Goal: Check status: Check status

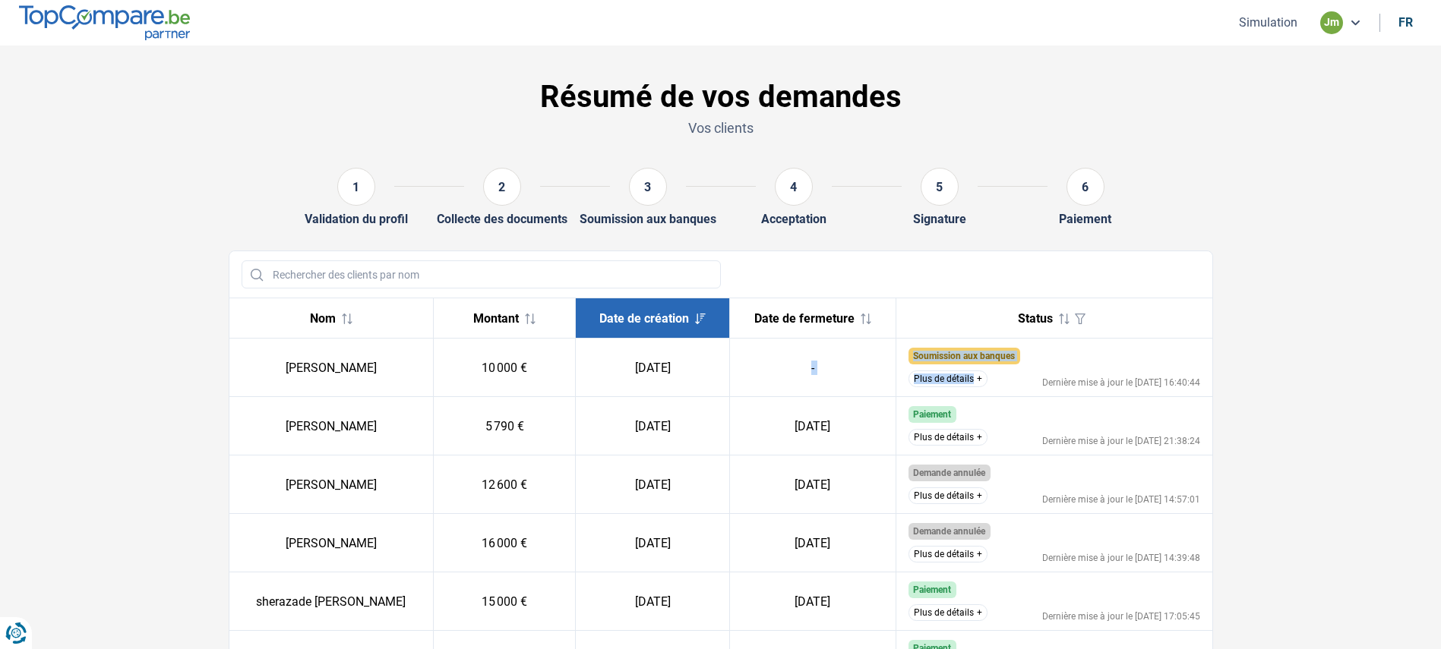
drag, startPoint x: 1044, startPoint y: 377, endPoint x: 891, endPoint y: 358, distance: 153.7
click at [891, 456] on tr "[PERSON_NAME] 10 000 € [DATE] - Soumission aux banques Le dossier a été soumis …" at bounding box center [720, 485] width 983 height 58
click at [1340, 24] on div "jm" at bounding box center [1331, 22] width 23 height 23
click at [1249, 27] on button "Simulation" at bounding box center [1268, 22] width 68 height 16
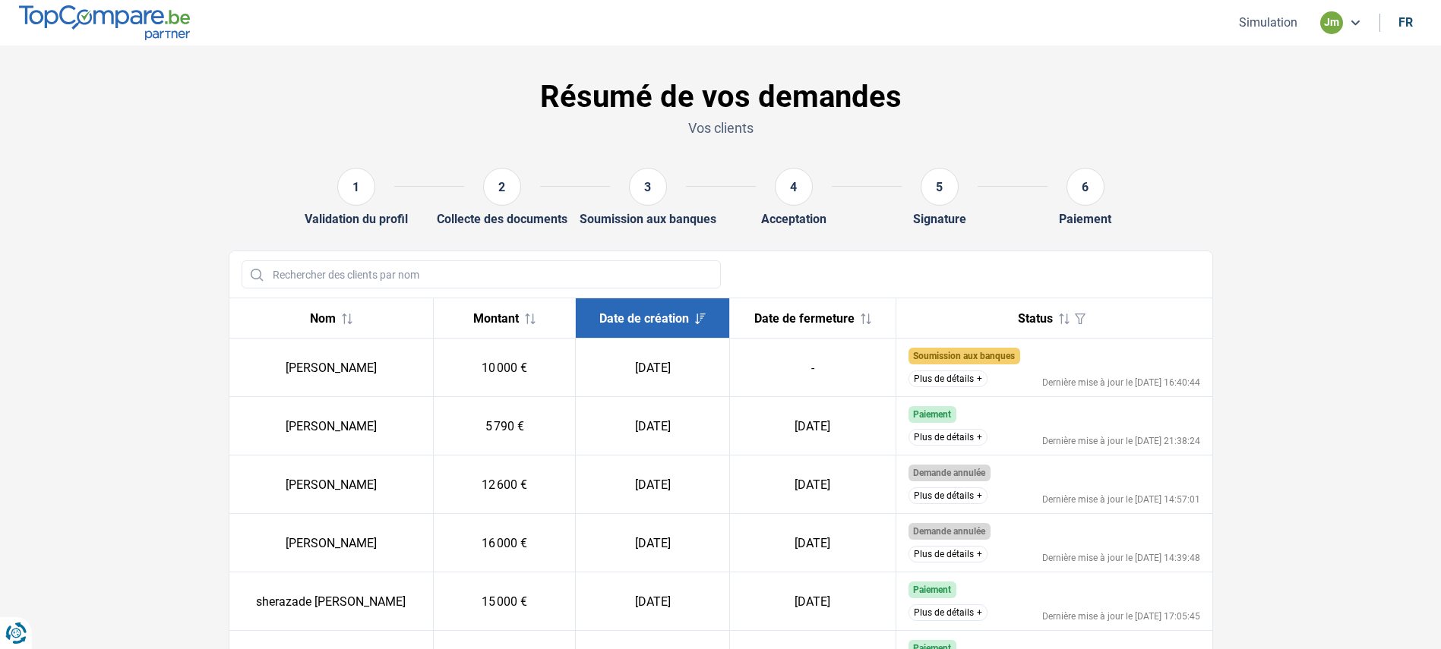
drag, startPoint x: 1202, startPoint y: 384, endPoint x: 227, endPoint y: 311, distance: 977.1
click at [576, 311] on th "Nom" at bounding box center [653, 318] width 154 height 40
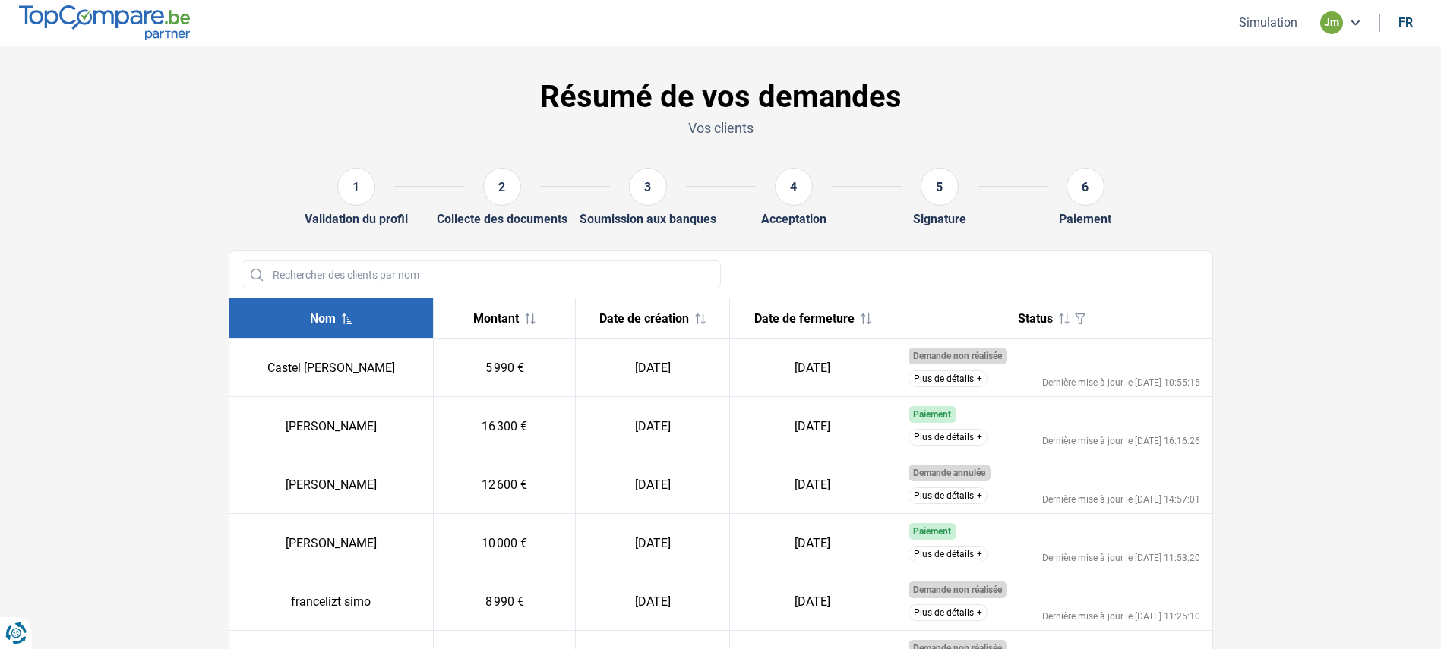
click at [259, 318] on div "Nom" at bounding box center [331, 318] width 179 height 14
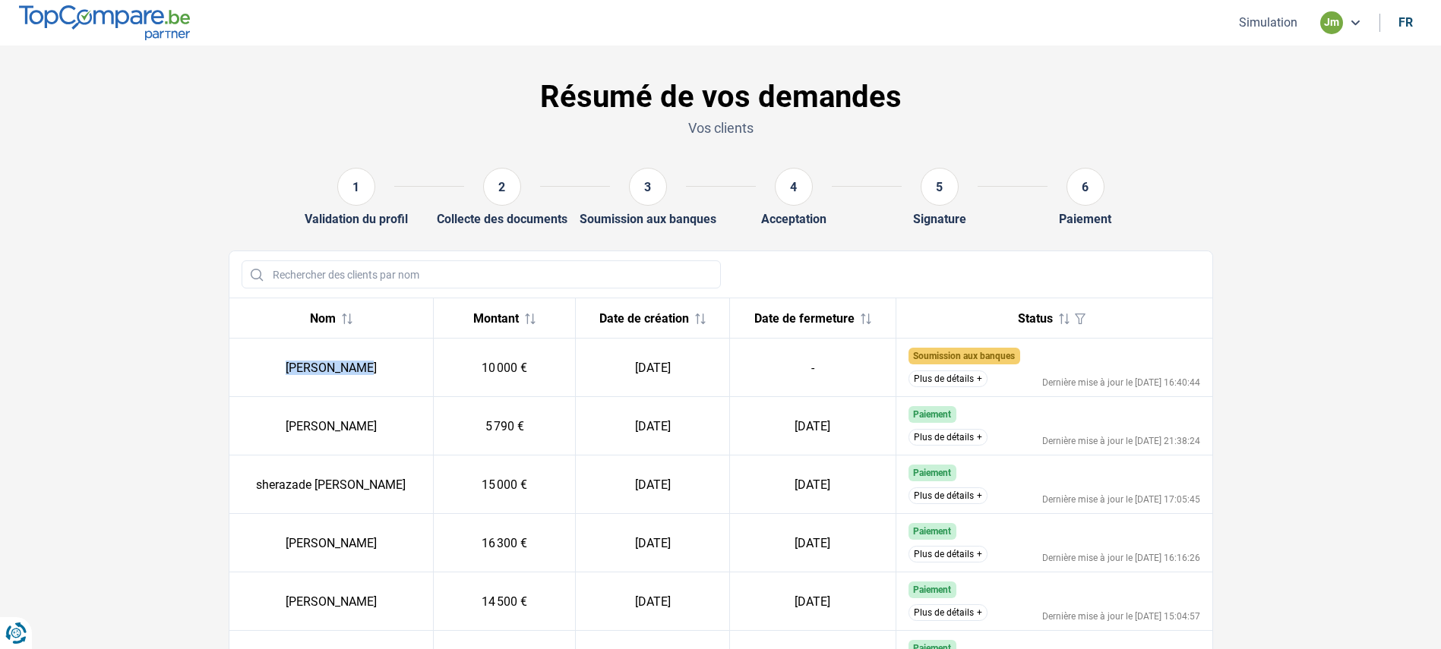
drag, startPoint x: 368, startPoint y: 373, endPoint x: 272, endPoint y: 358, distance: 96.8
click at [272, 358] on td "[PERSON_NAME]" at bounding box center [331, 368] width 204 height 58
